Goal: Task Accomplishment & Management: Complete application form

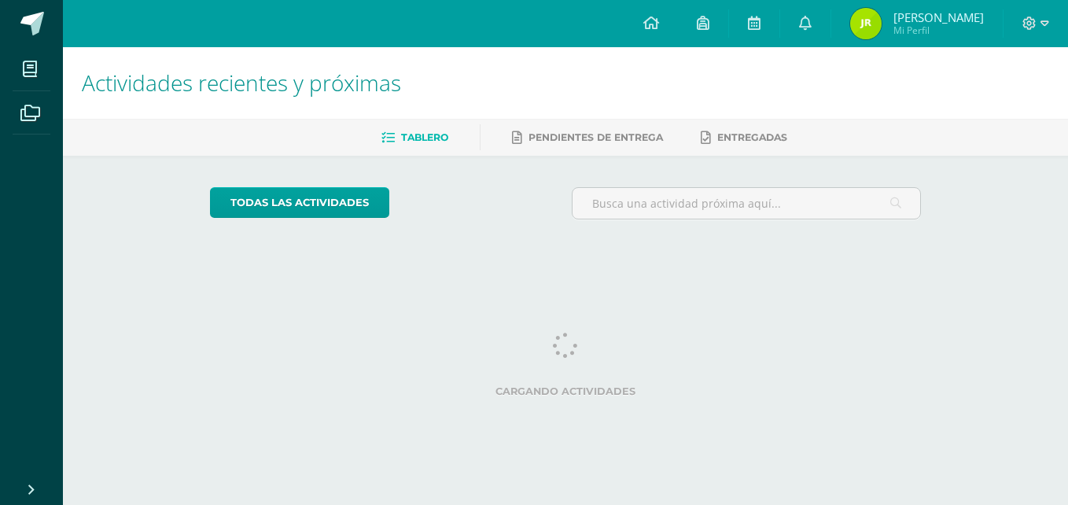
click at [237, 184] on div "todas las Actividades No tienes actividades Échale un vistazo a los demás perío…" at bounding box center [565, 210] width 774 height 108
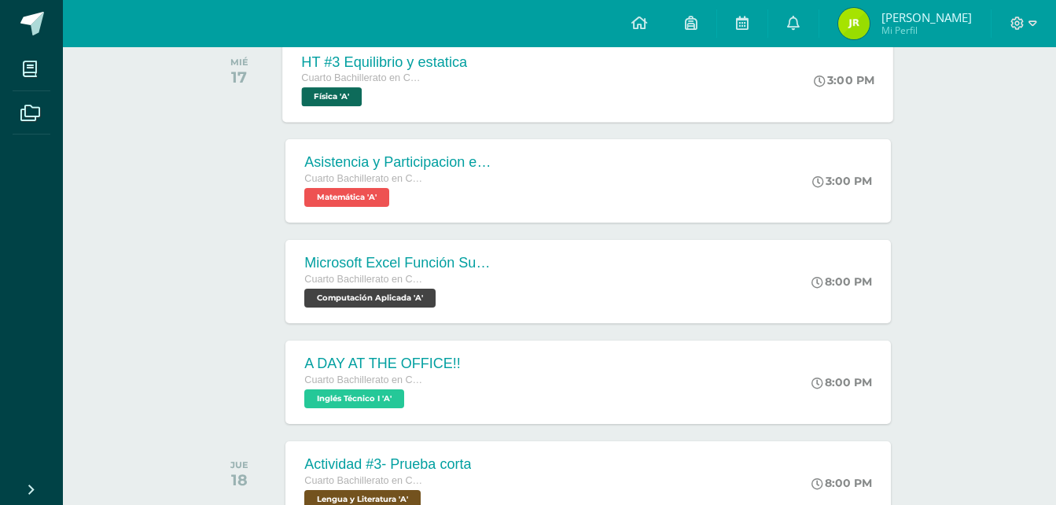
scroll to position [776, 0]
click at [580, 292] on div "Microsoft Excel Función Sumar.Si.conjunto Cuarto Bachillerato en CCLL con Orien…" at bounding box center [588, 280] width 611 height 84
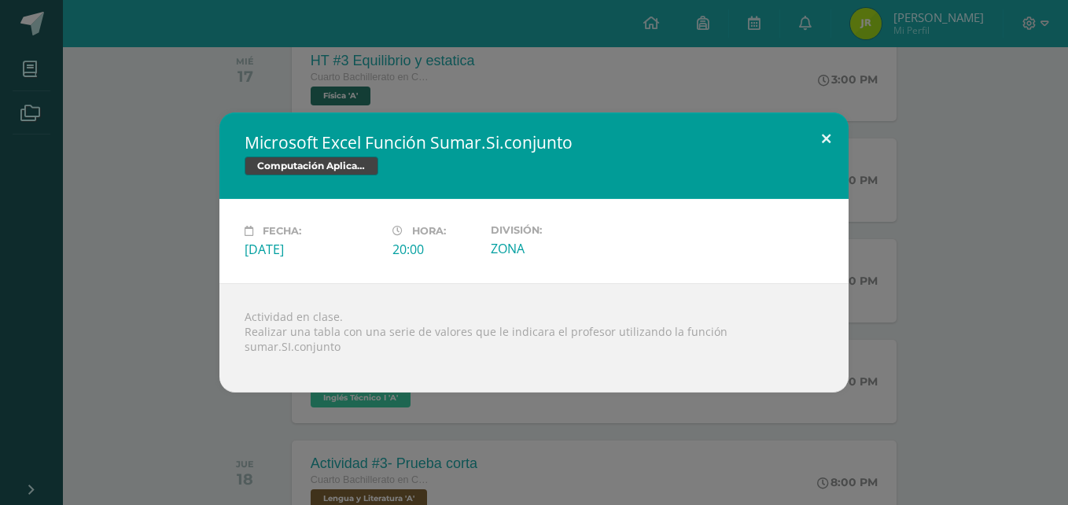
click at [831, 138] on button at bounding box center [825, 138] width 45 height 53
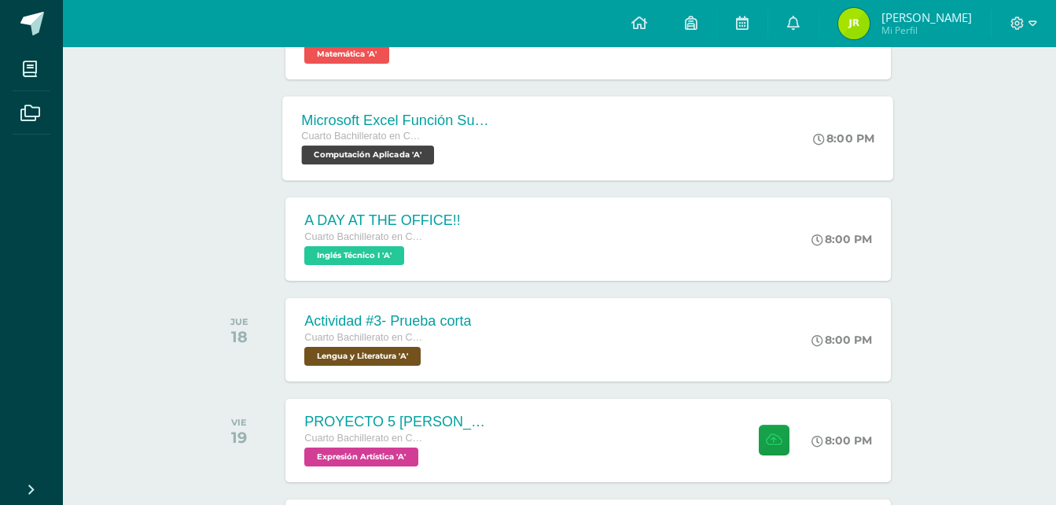
scroll to position [927, 0]
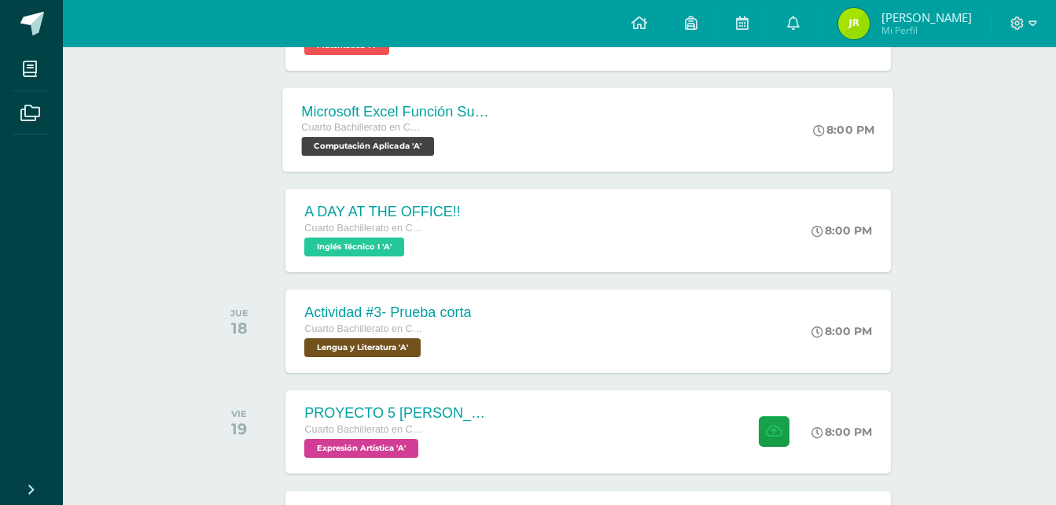
click at [662, 221] on div "A DAY AT THE OFFICE!! Cuarto Bachillerato en CCLL con Orientación en Computació…" at bounding box center [587, 230] width 605 height 83
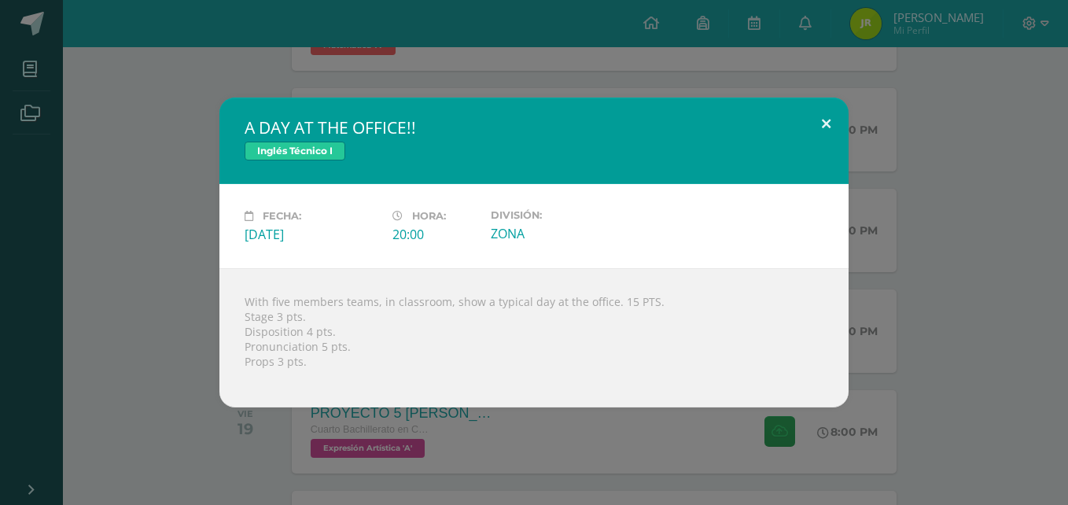
click at [828, 112] on button at bounding box center [825, 123] width 45 height 53
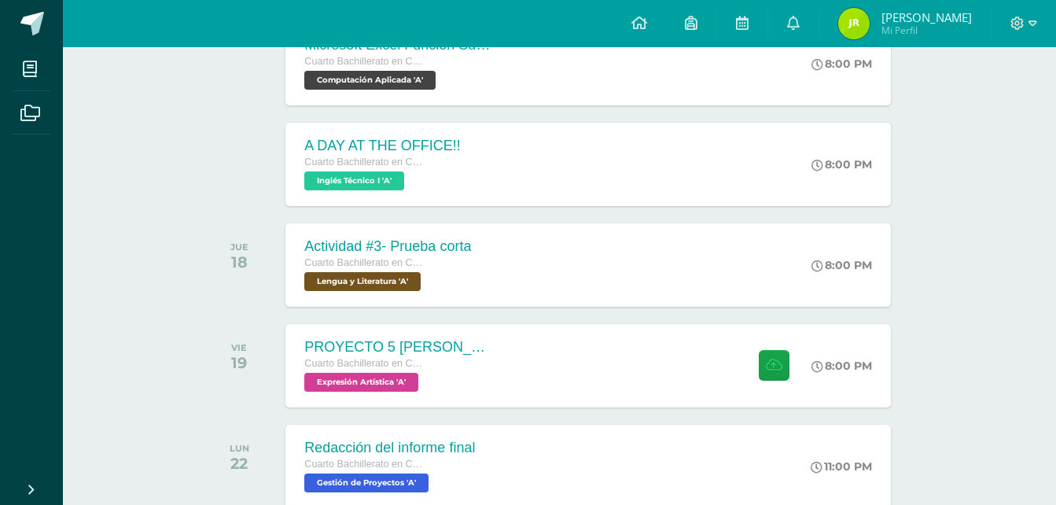
scroll to position [1010, 0]
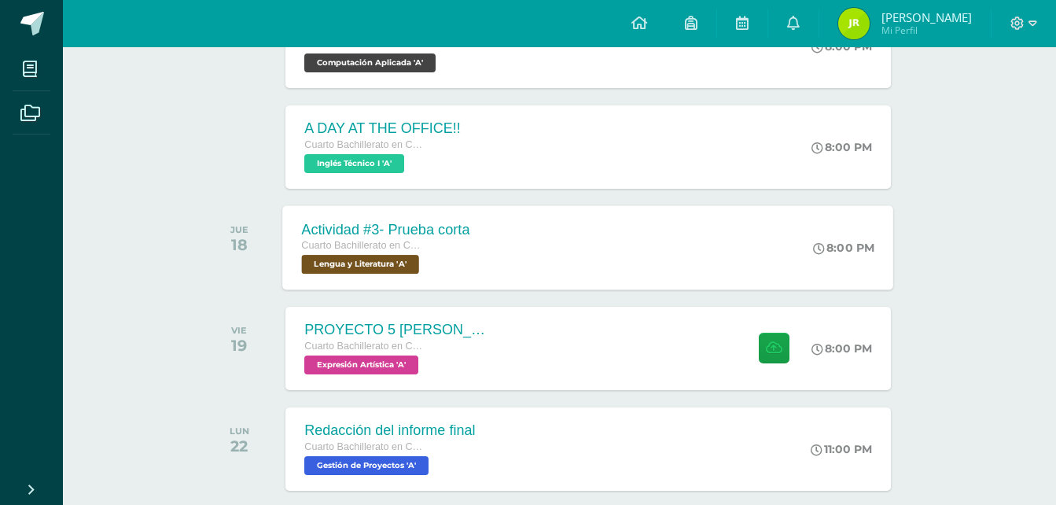
click at [589, 237] on div "Actividad #3- Prueba corta Cuarto Bachillerato en CCLL con Orientación en Compu…" at bounding box center [588, 247] width 611 height 84
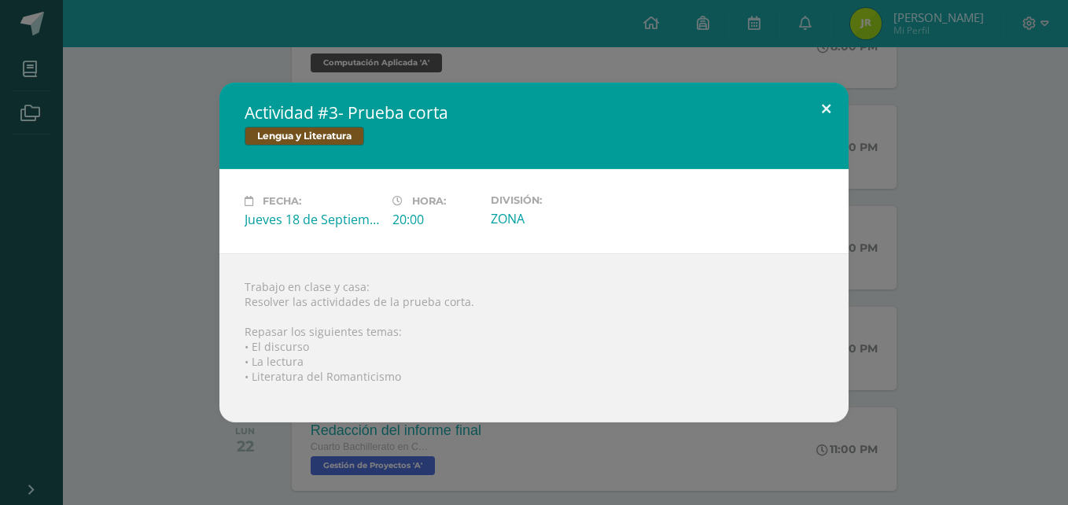
click at [829, 111] on button at bounding box center [825, 109] width 45 height 53
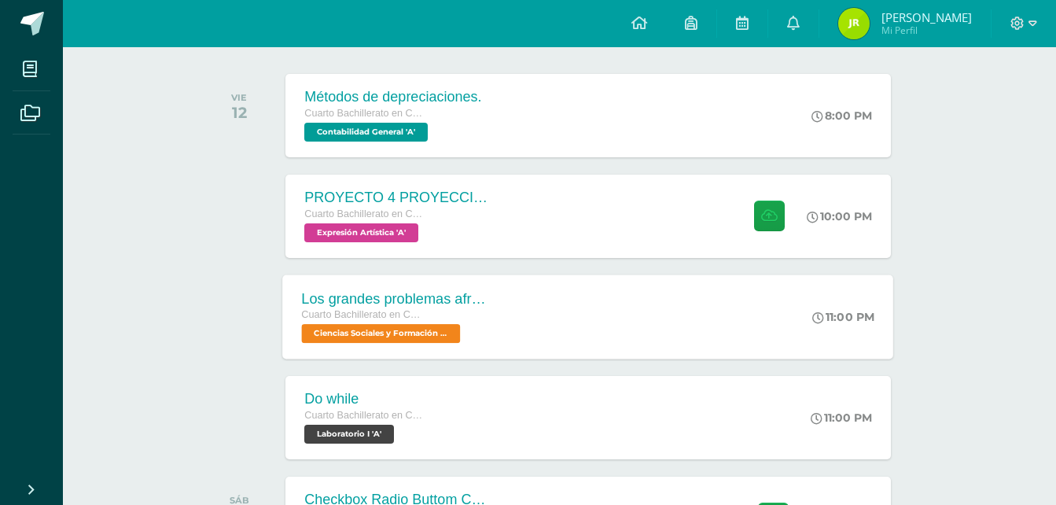
scroll to position [238, 0]
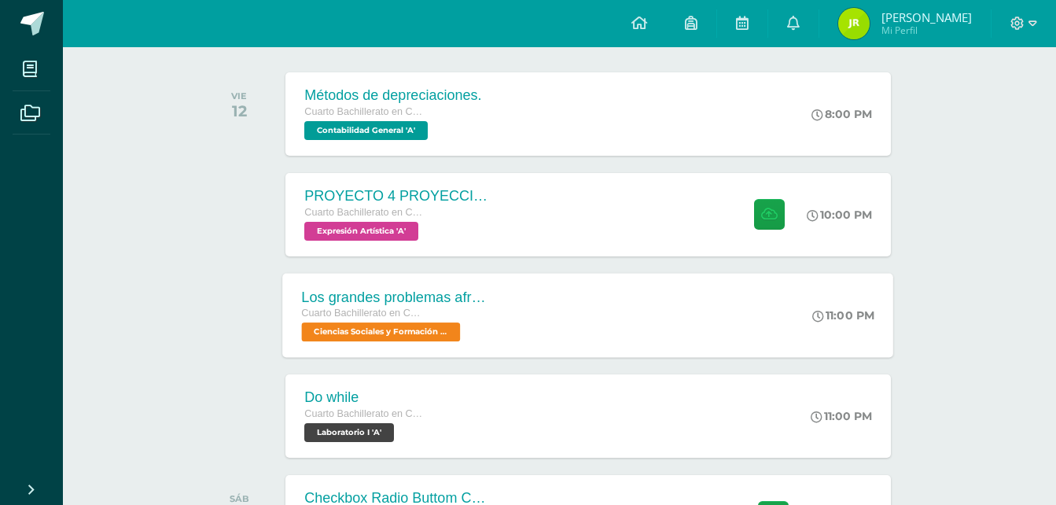
click at [608, 278] on div "Los grandes problemas afrontados Cuarto Bachillerato en CCLL con Orientación en…" at bounding box center [588, 315] width 611 height 84
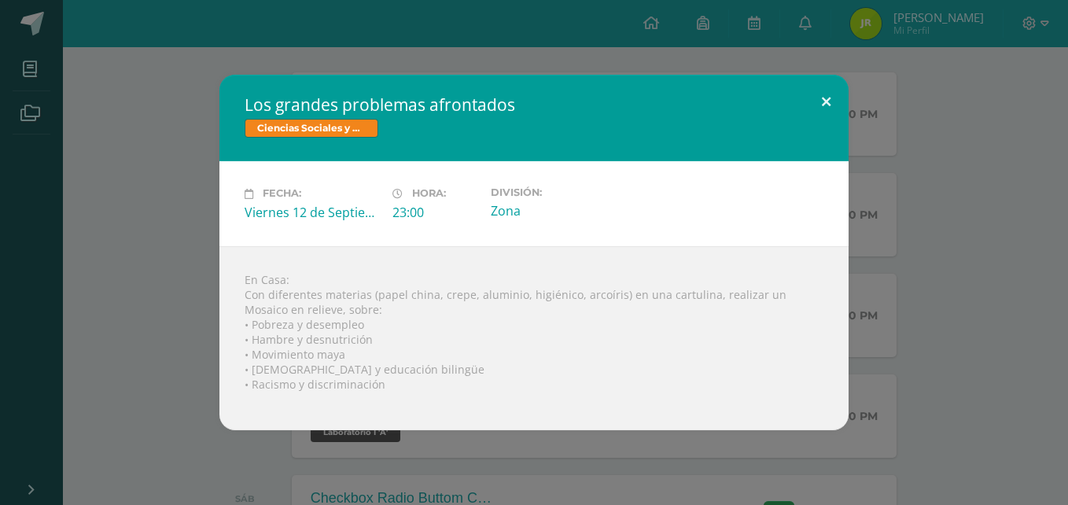
click at [816, 107] on button at bounding box center [825, 101] width 45 height 53
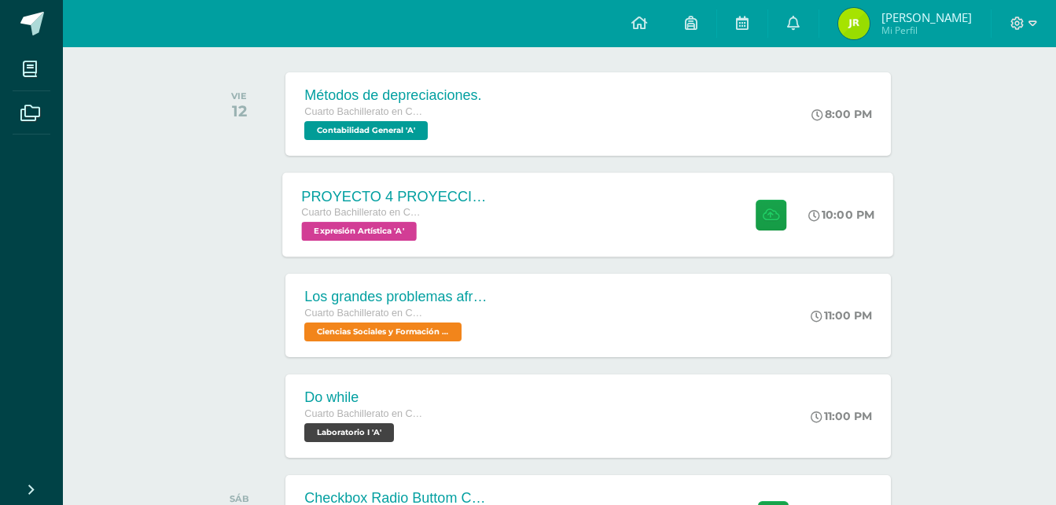
click at [588, 204] on div "PROYECTO 4 PROYECCION 2 Cuarto Bachillerato en CCLL con Orientación en Computac…" at bounding box center [588, 214] width 611 height 84
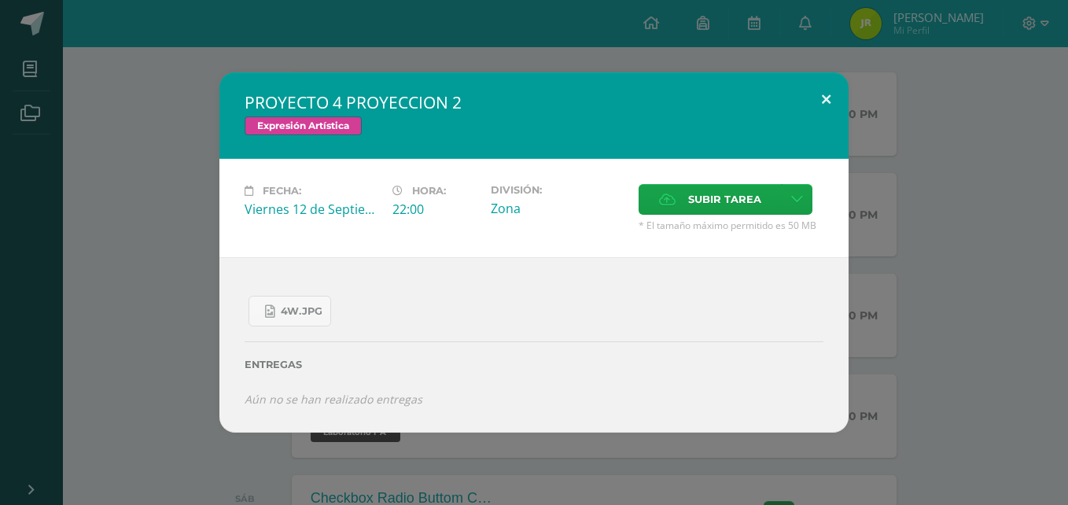
click at [826, 95] on button at bounding box center [825, 98] width 45 height 53
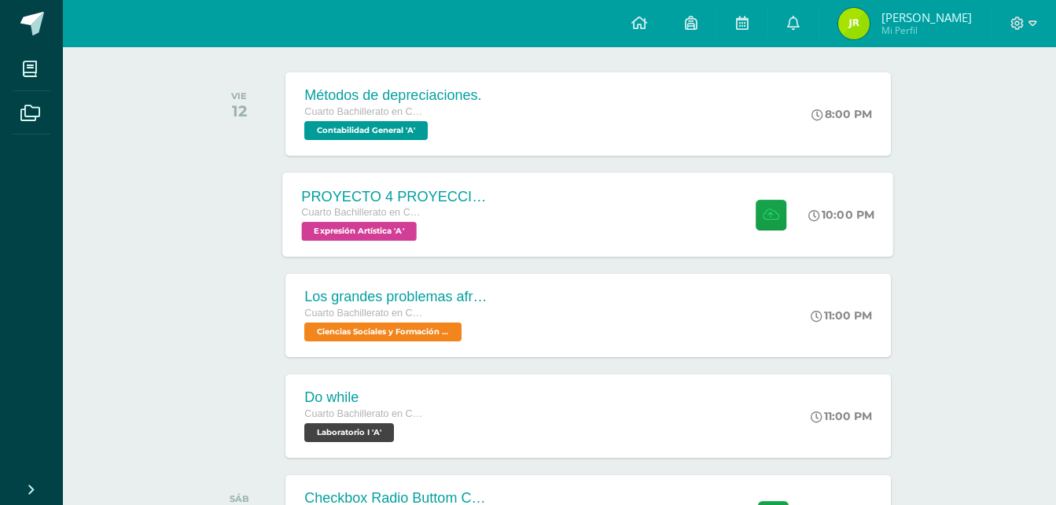
click at [611, 226] on div "PROYECTO 4 PROYECCION 2 Cuarto Bachillerato en CCLL con Orientación en Computac…" at bounding box center [588, 214] width 611 height 84
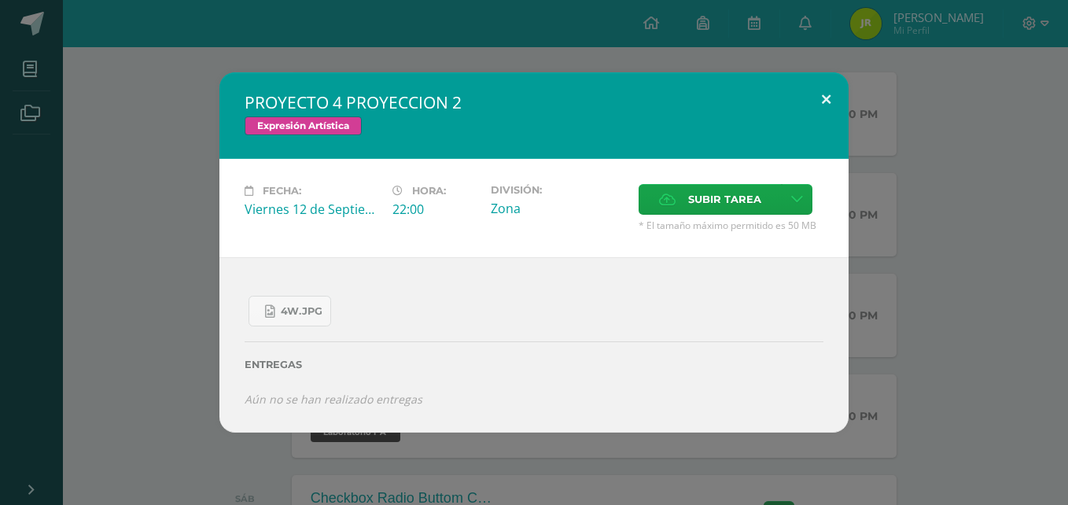
click at [816, 94] on button at bounding box center [825, 98] width 45 height 53
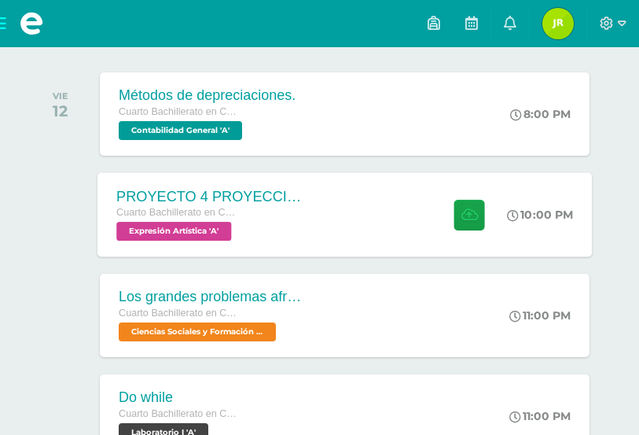
click at [356, 222] on div "PROYECTO 4 PROYECCION 2 Cuarto Bachillerato en CCLL con Orientación en Computac…" at bounding box center [344, 214] width 495 height 84
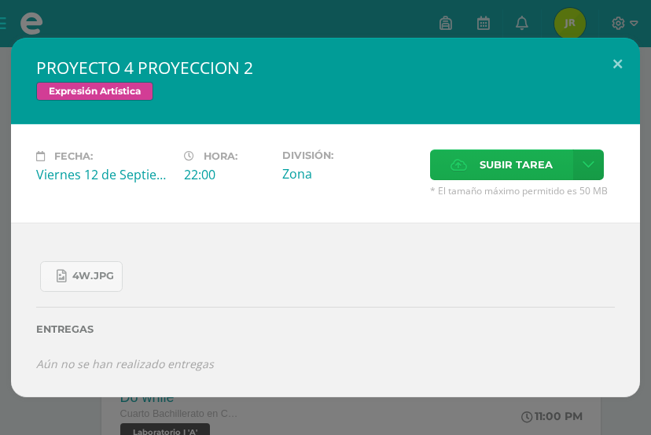
click at [522, 166] on span "Subir tarea" at bounding box center [516, 164] width 73 height 29
click at [0, 0] on input "Subir tarea" at bounding box center [0, 0] width 0 height 0
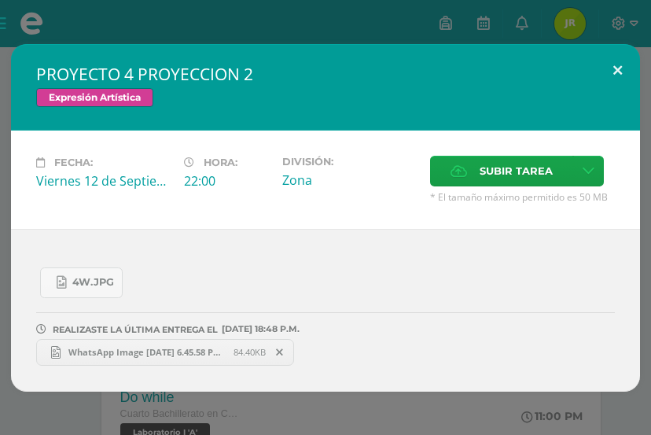
click at [616, 64] on button at bounding box center [617, 70] width 45 height 53
